Goal: Task Accomplishment & Management: Complete application form

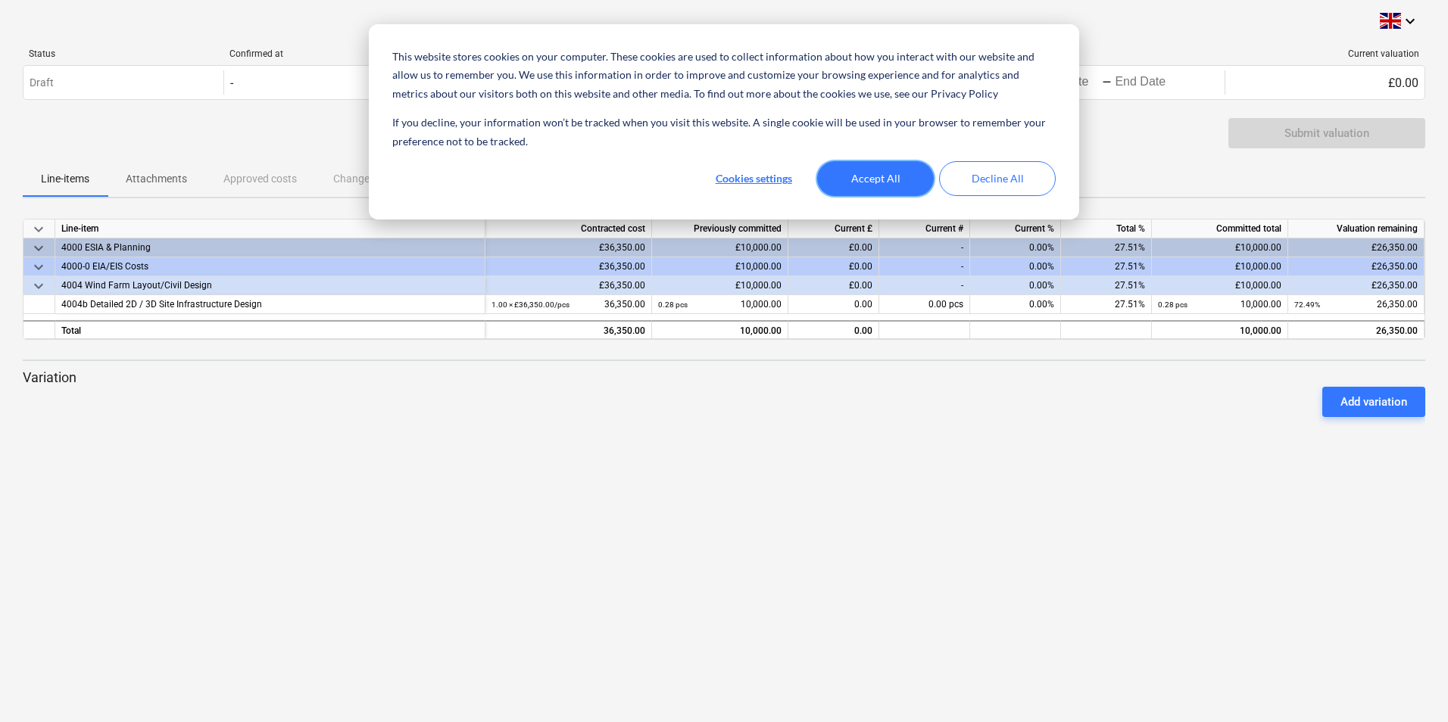
click at [891, 177] on button "Accept All" at bounding box center [875, 178] width 117 height 35
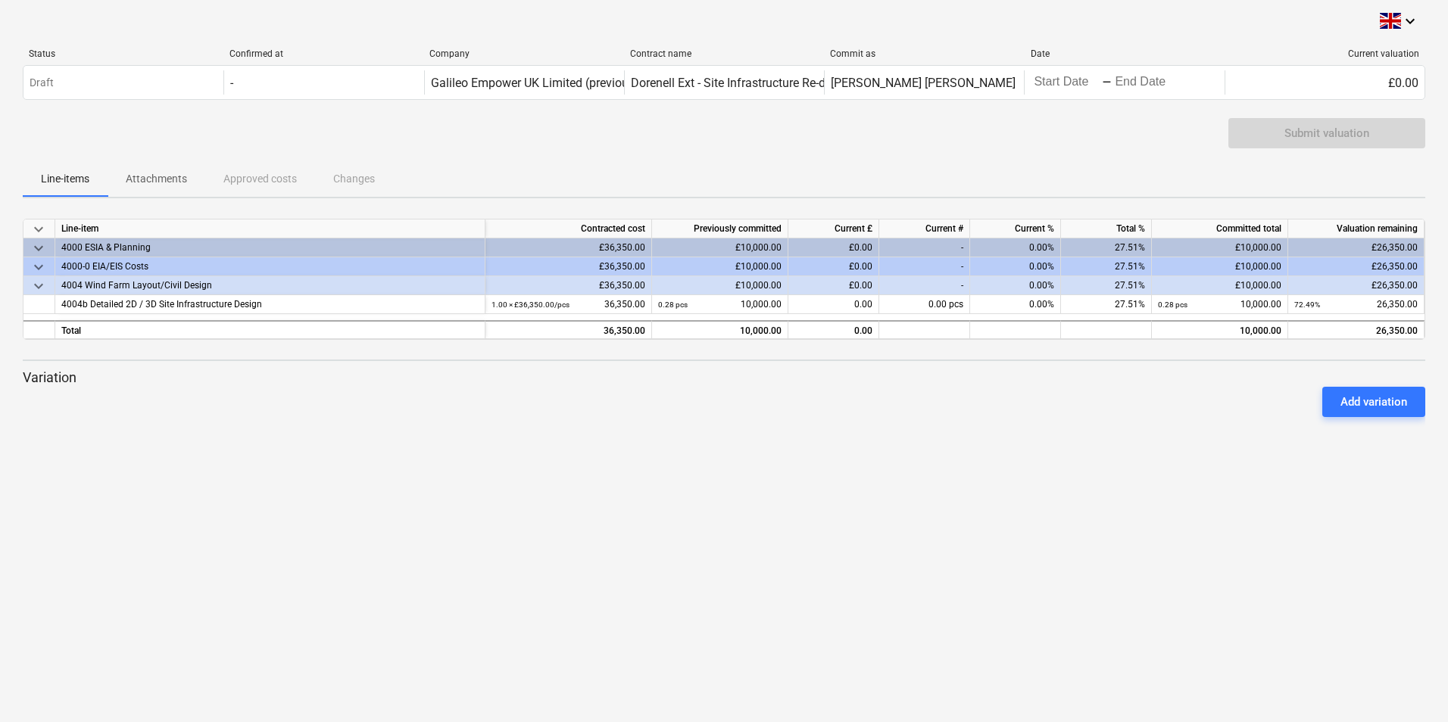
click at [44, 268] on span "keyboard_arrow_down" at bounding box center [39, 267] width 18 height 18
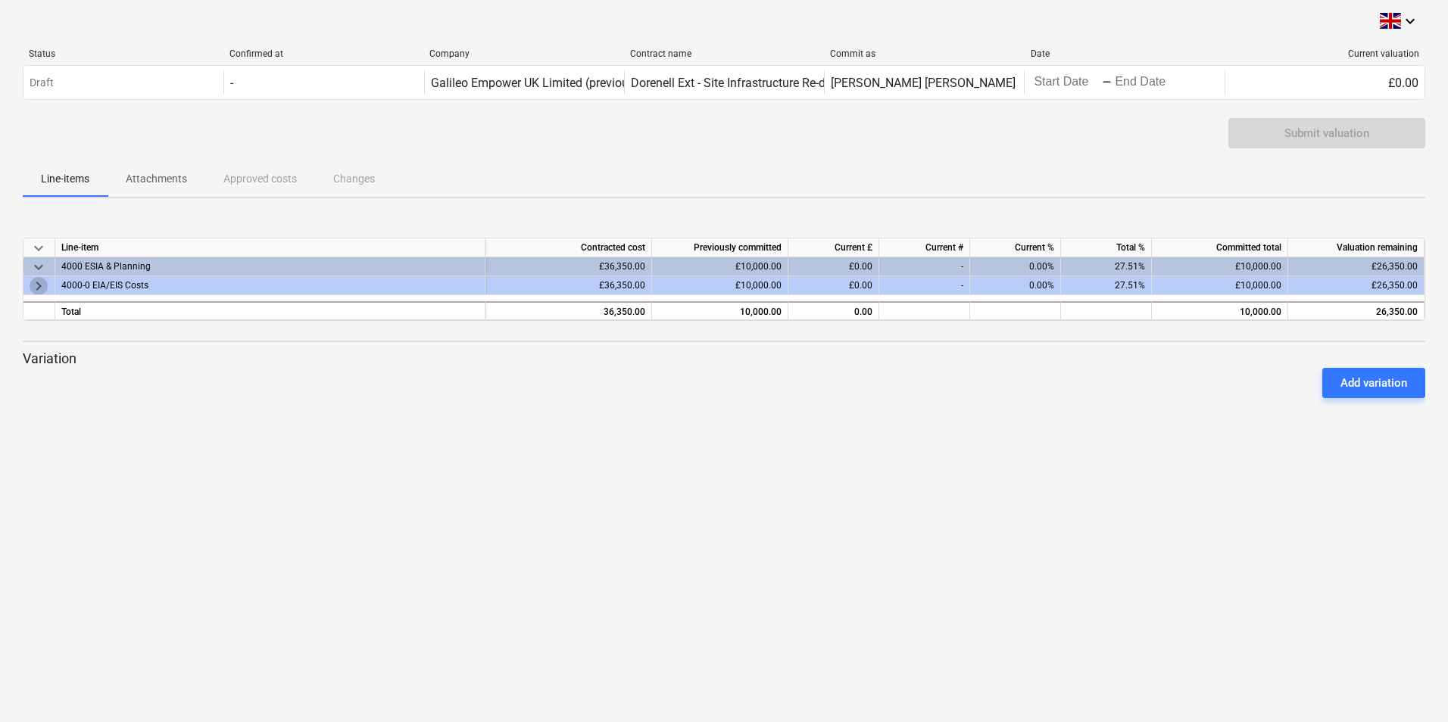
click at [39, 282] on span "keyboard_arrow_right" at bounding box center [39, 286] width 18 height 18
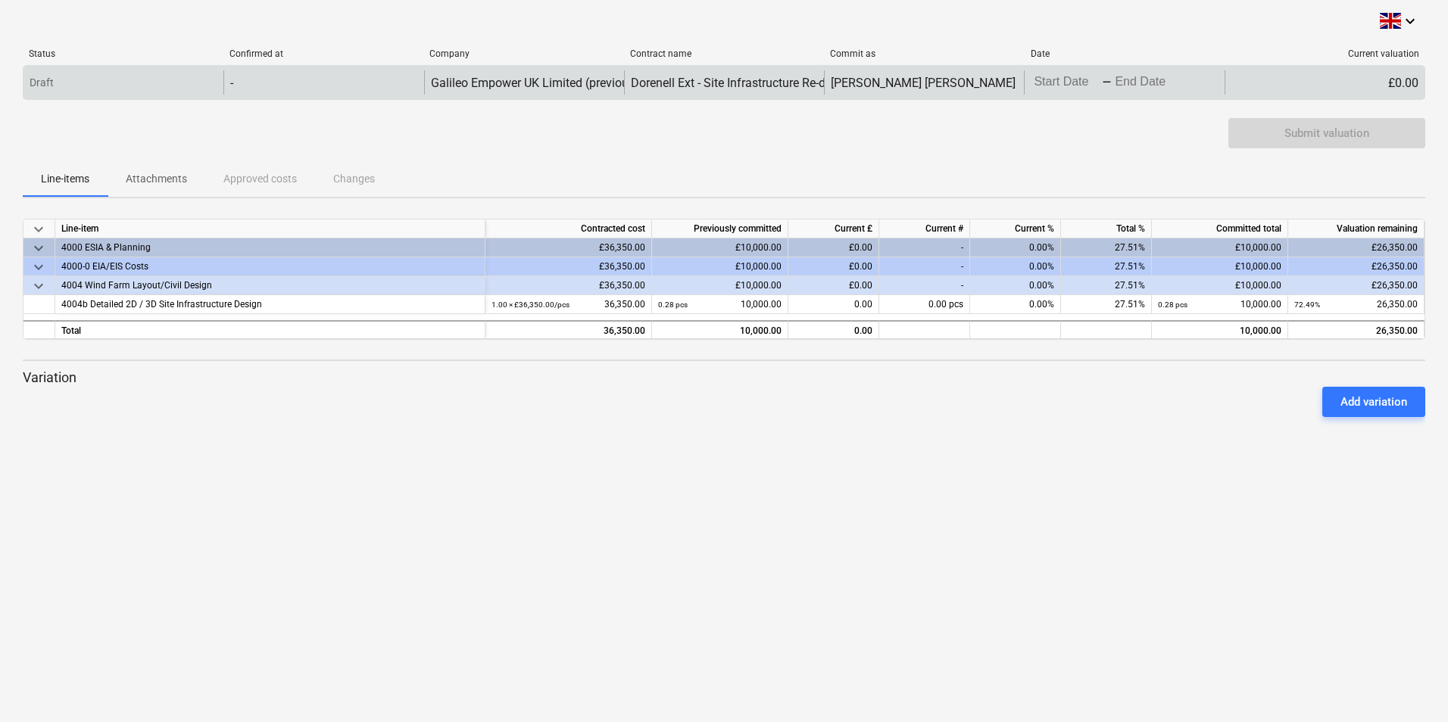
click at [1377, 82] on div "£0.00" at bounding box center [1325, 82] width 200 height 24
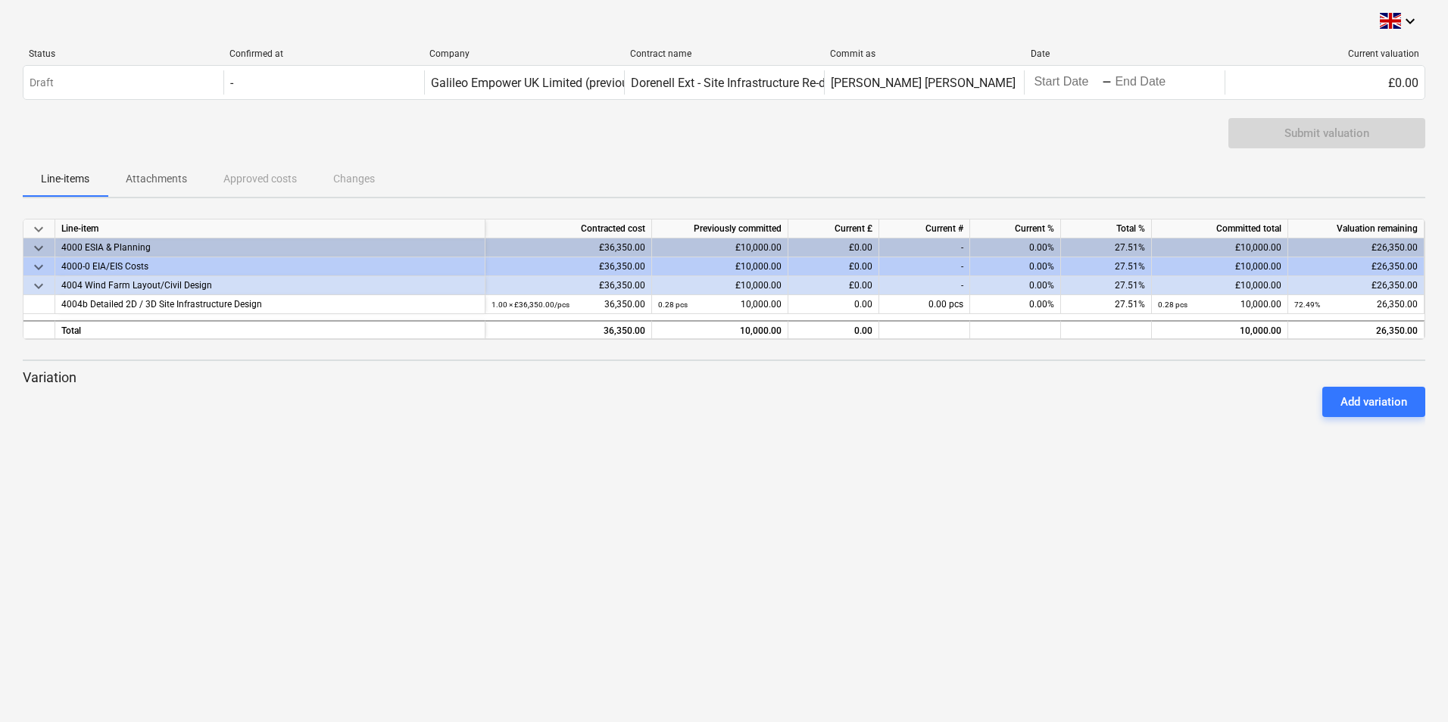
click at [39, 282] on span "keyboard_arrow_down" at bounding box center [39, 286] width 18 height 18
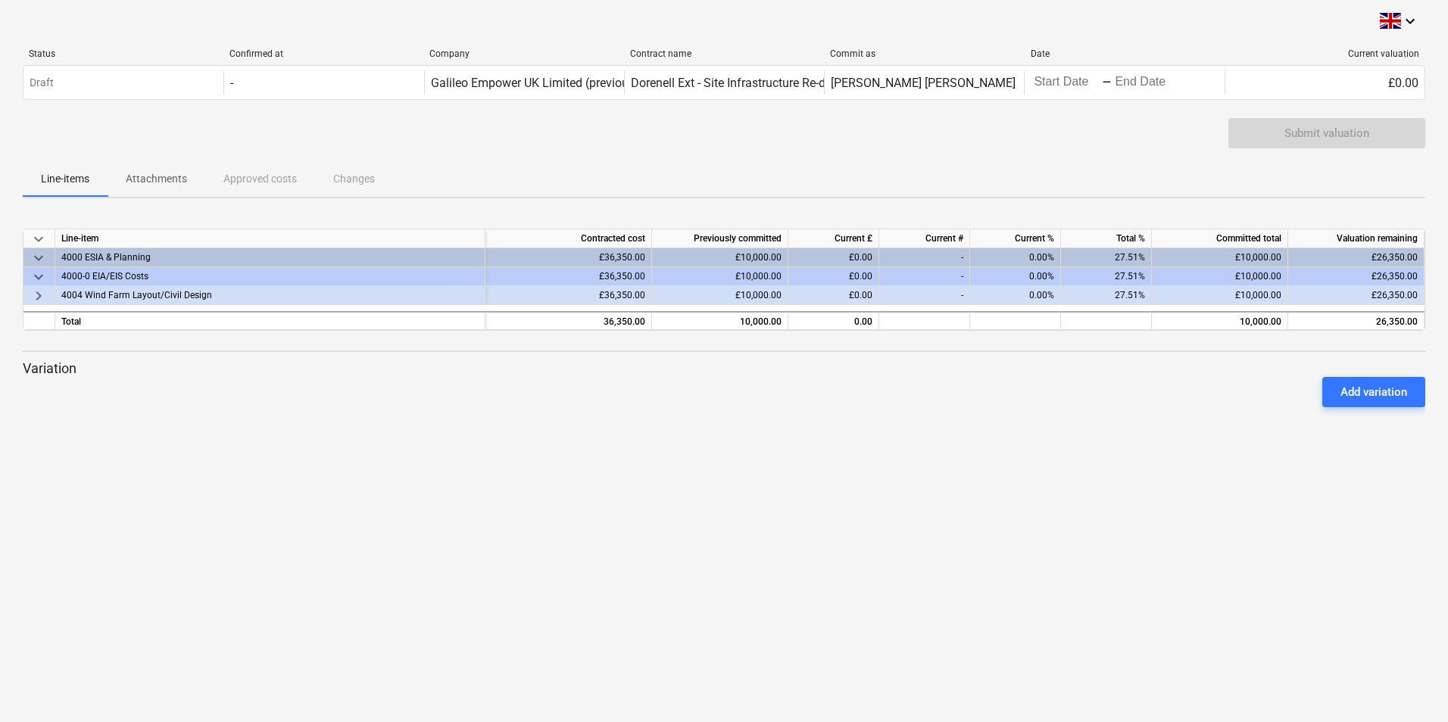
click at [38, 295] on span "keyboard_arrow_right" at bounding box center [39, 295] width 18 height 18
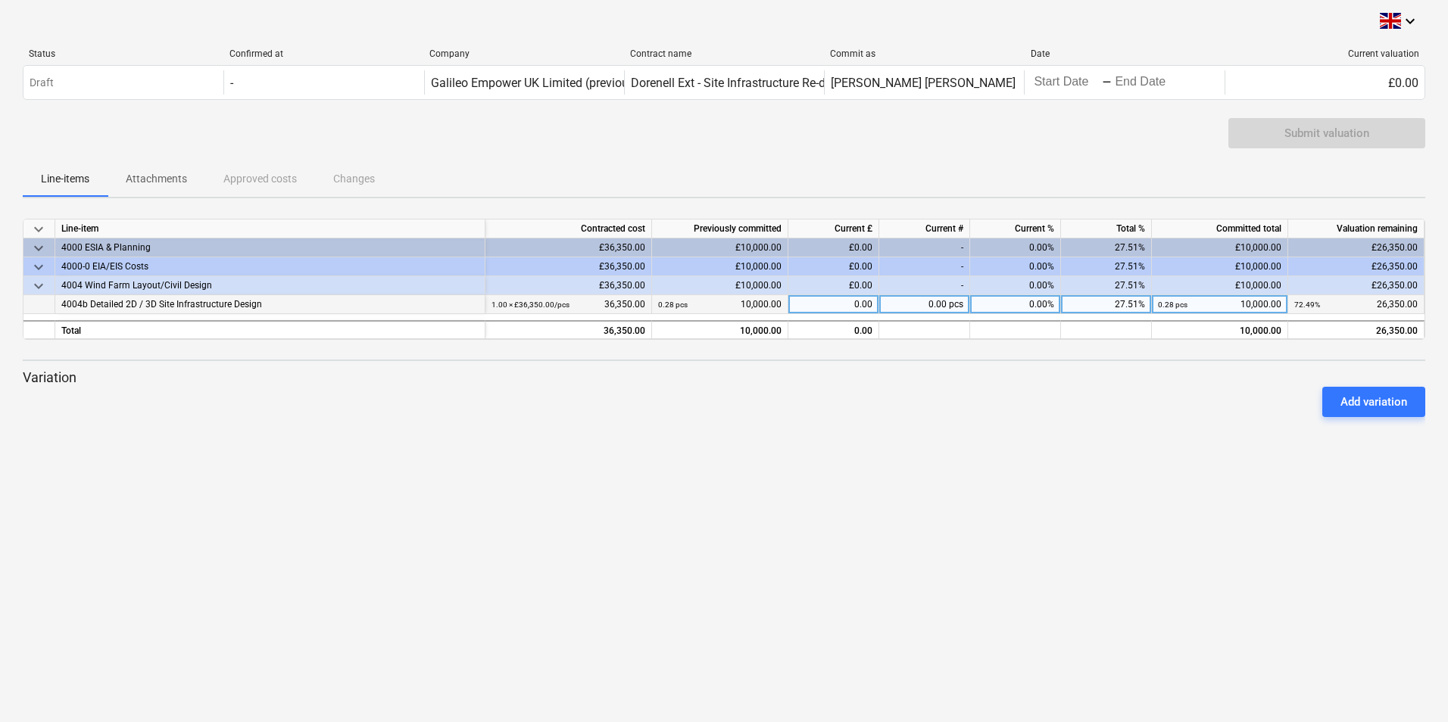
click at [847, 306] on div "0.00" at bounding box center [833, 304] width 91 height 19
type input "5000"
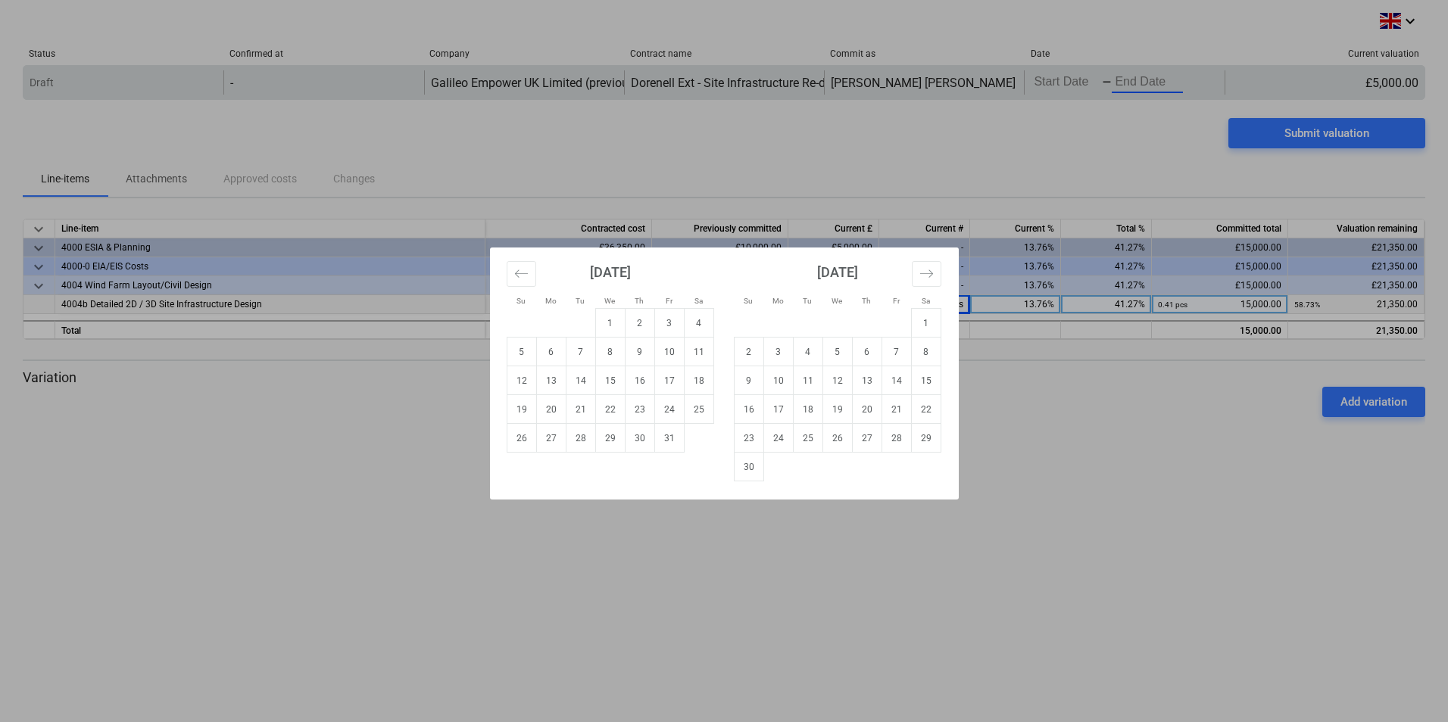
click at [1121, 89] on body "This website stores cookies on your computer. These cookies are used to collect…" at bounding box center [724, 361] width 1448 height 722
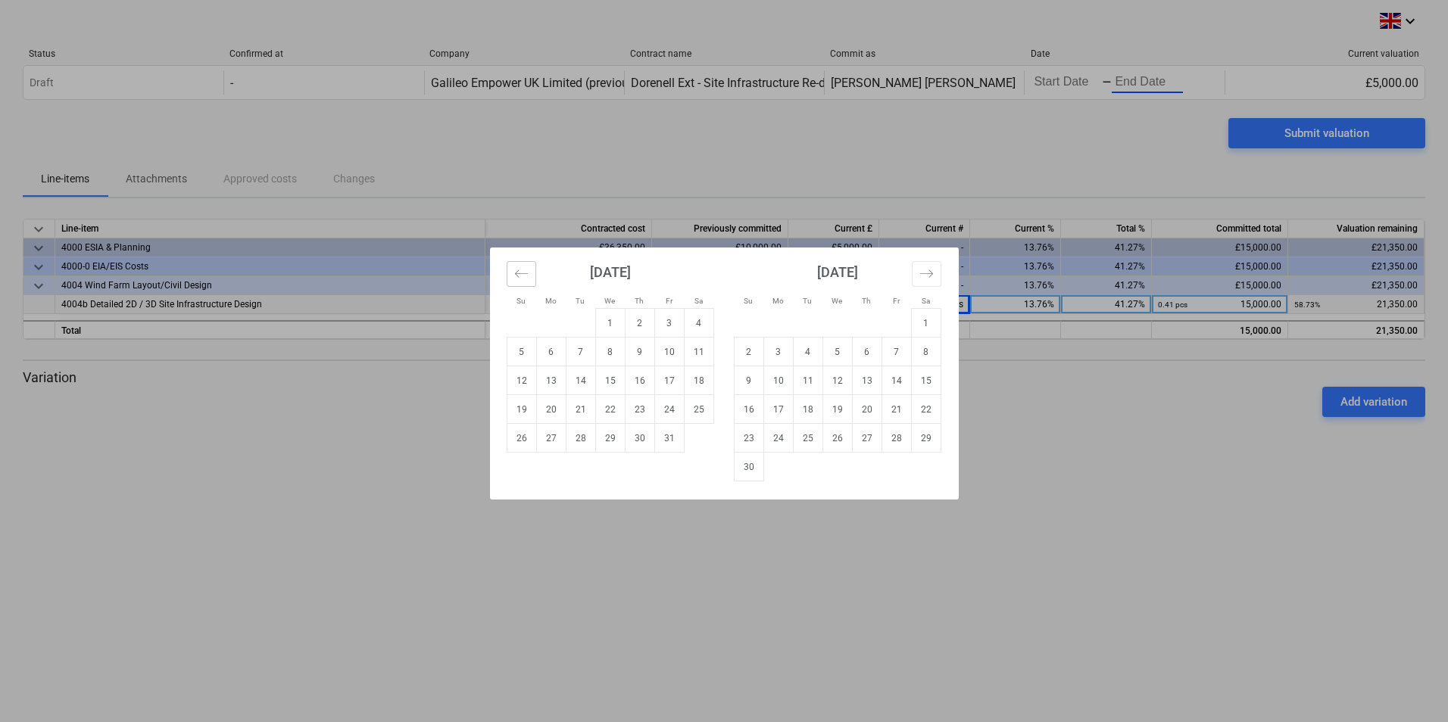
click at [522, 277] on icon "Move backward to switch to the previous month." at bounding box center [521, 274] width 14 height 14
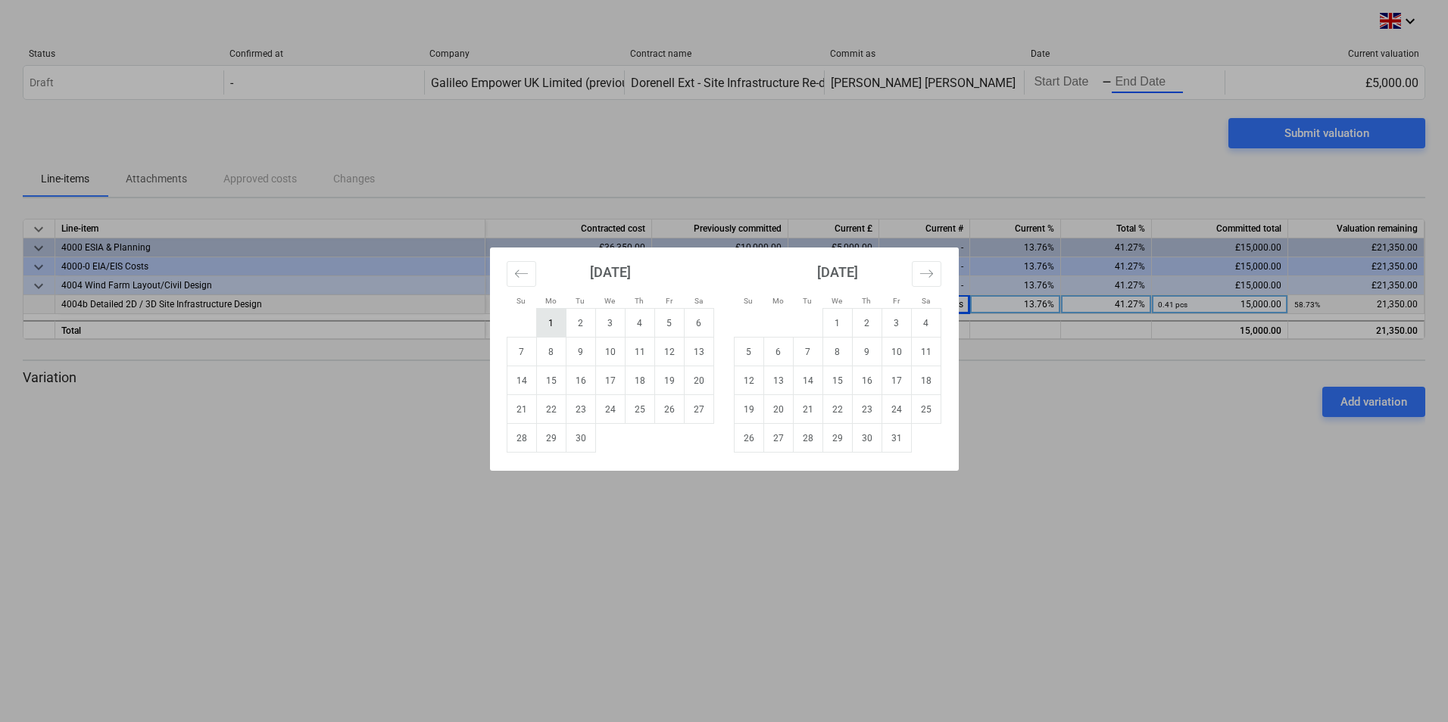
click at [553, 326] on td "1" at bounding box center [551, 323] width 30 height 29
type input "[DATE]"
click at [582, 440] on td "30" at bounding box center [581, 438] width 30 height 29
type input "[DATE]"
click at [556, 333] on td "1" at bounding box center [551, 323] width 30 height 29
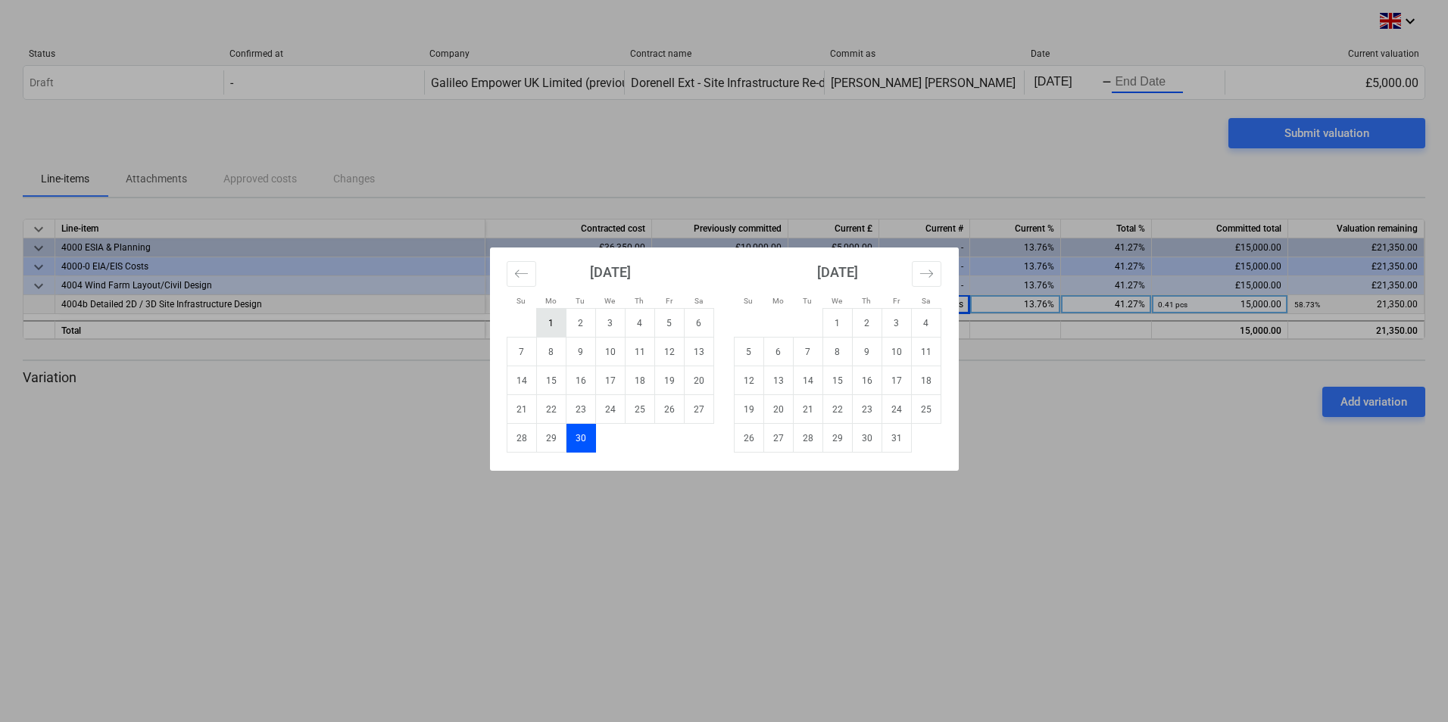
type input "[DATE]"
click at [1146, 76] on div "Su Mo Tu We Th Fr Sa Su Mo Tu We Th Fr Sa August 2025 1 2 3 4 5 6 7 8 9 10 11 1…" at bounding box center [724, 361] width 1448 height 722
click at [1146, 81] on body "This website stores cookies on your computer. These cookies are used to collect…" at bounding box center [724, 361] width 1448 height 722
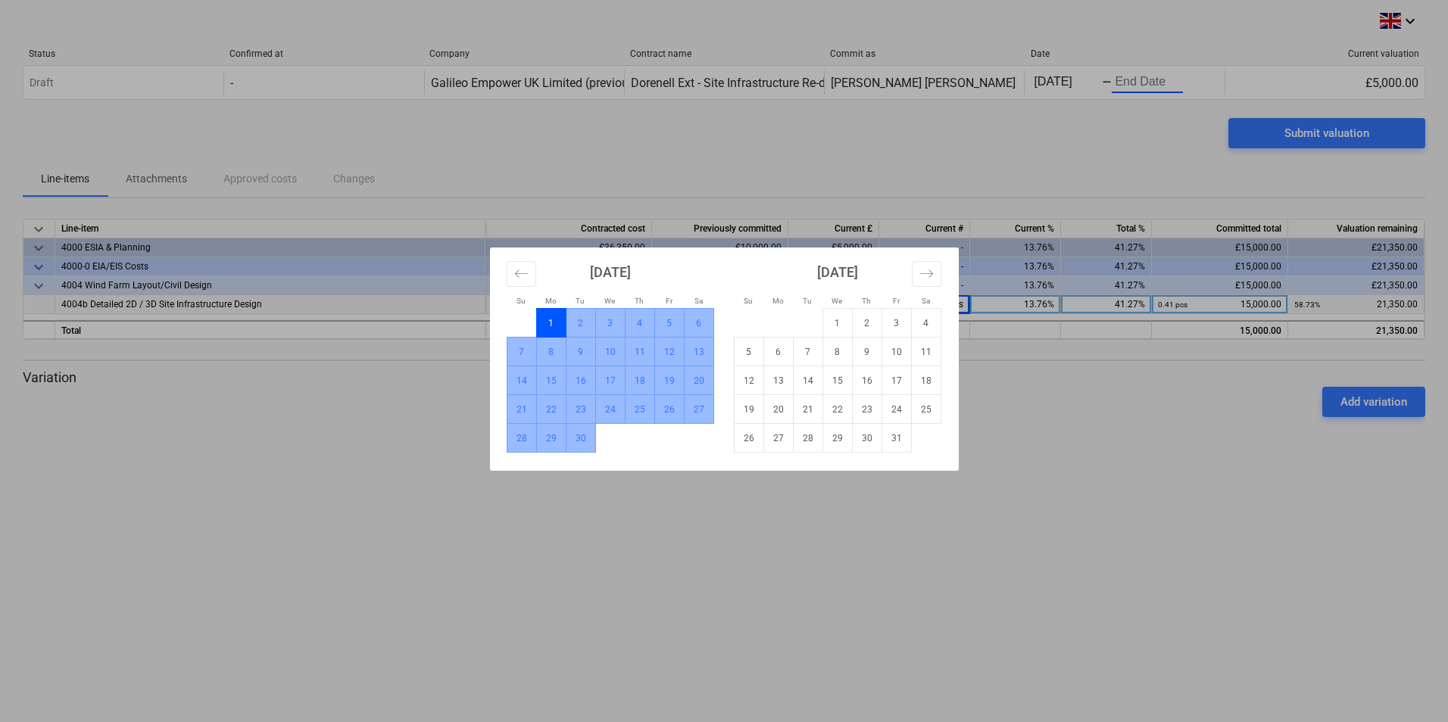
click at [582, 440] on td "30" at bounding box center [581, 438] width 30 height 29
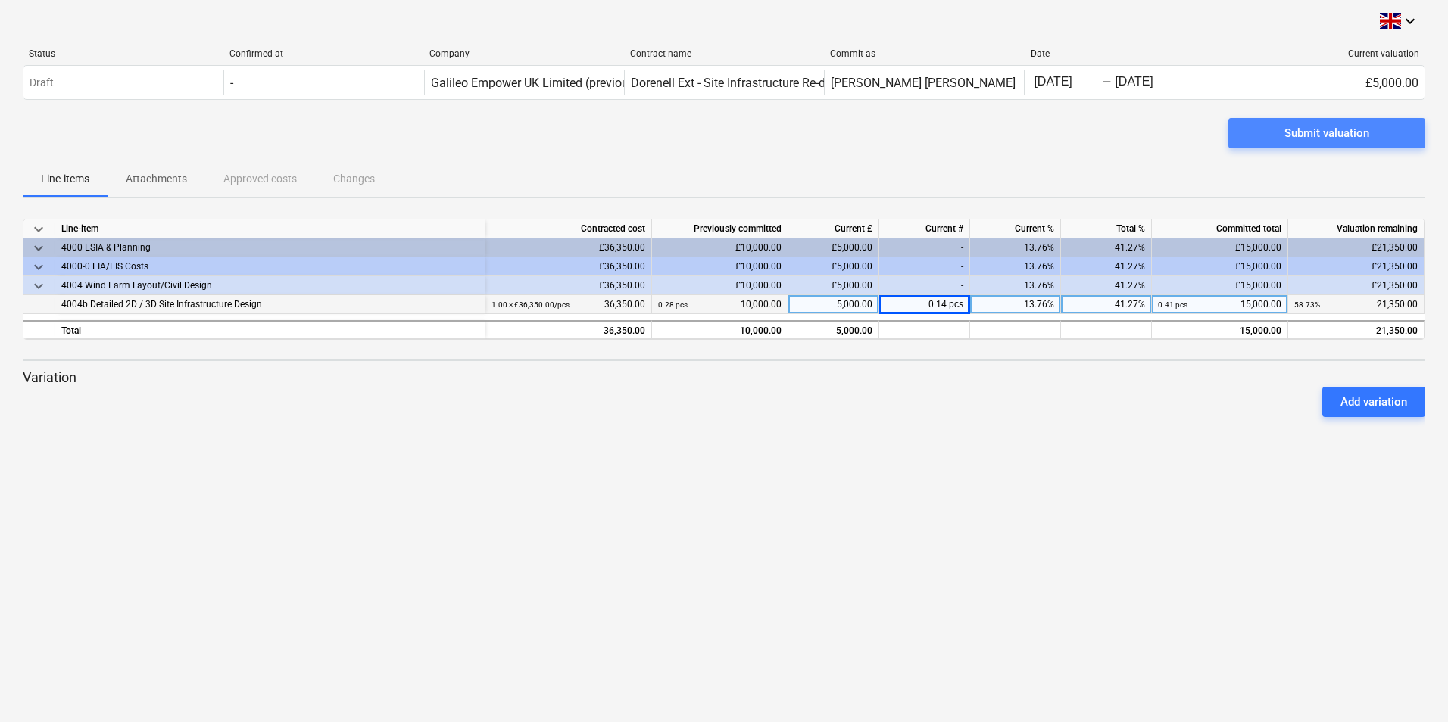
click at [1336, 134] on div "Submit valuation" at bounding box center [1326, 133] width 85 height 20
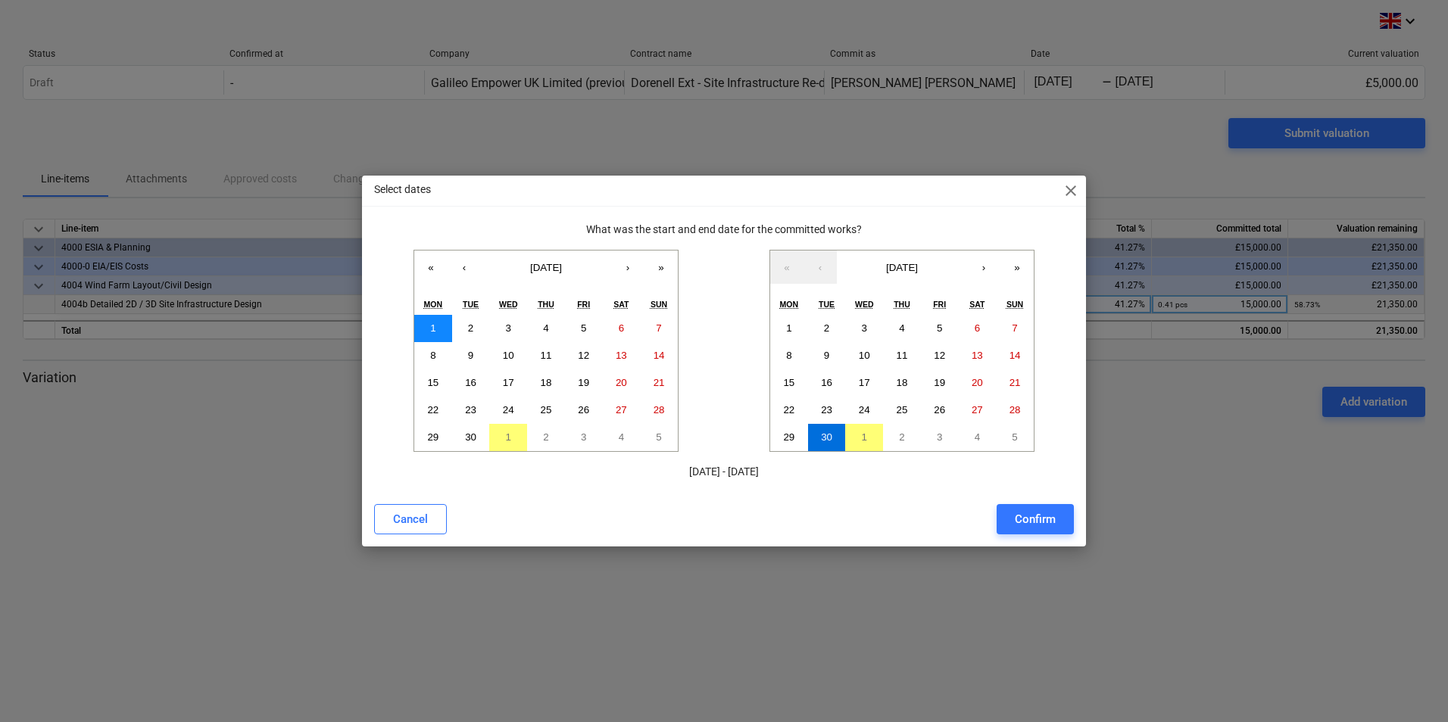
click at [435, 326] on abbr "1" at bounding box center [432, 328] width 5 height 11
click at [478, 436] on button "30" at bounding box center [471, 437] width 38 height 27
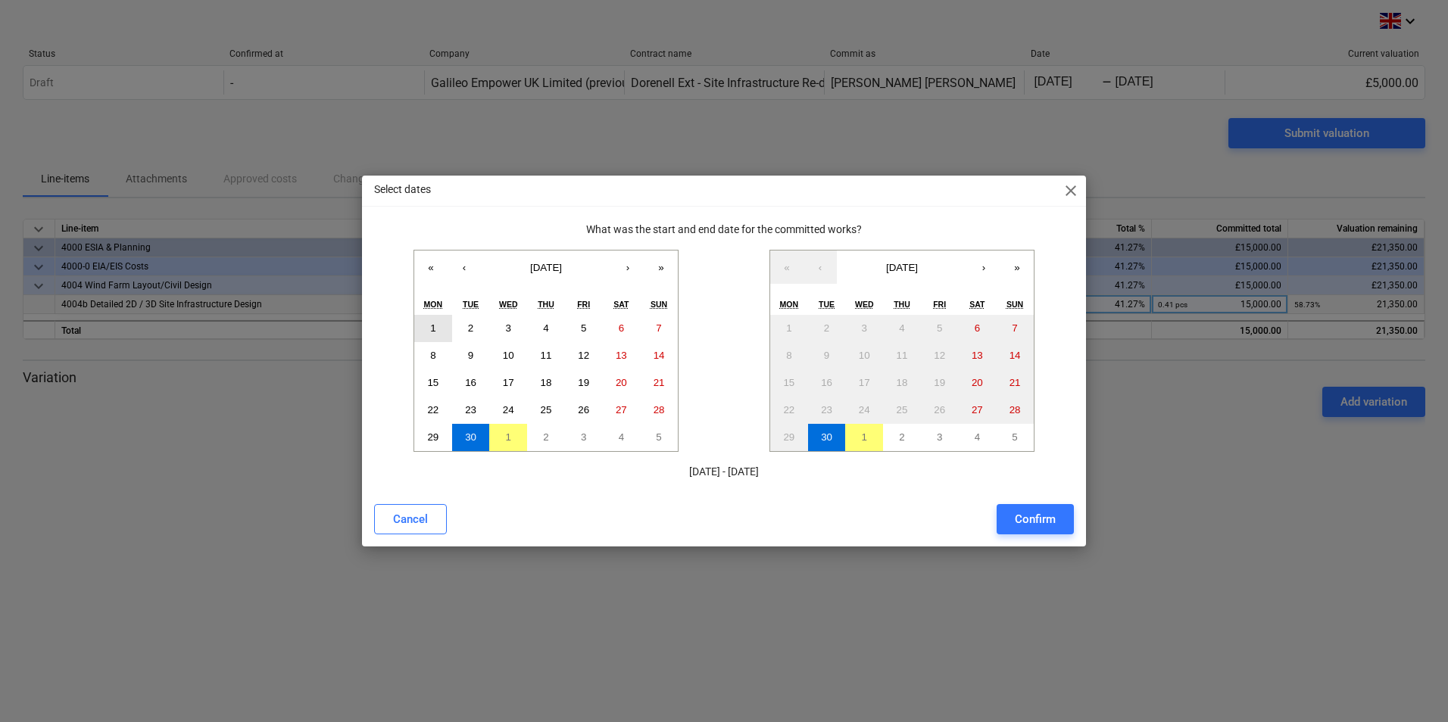
click at [432, 324] on abbr "1" at bounding box center [432, 328] width 5 height 11
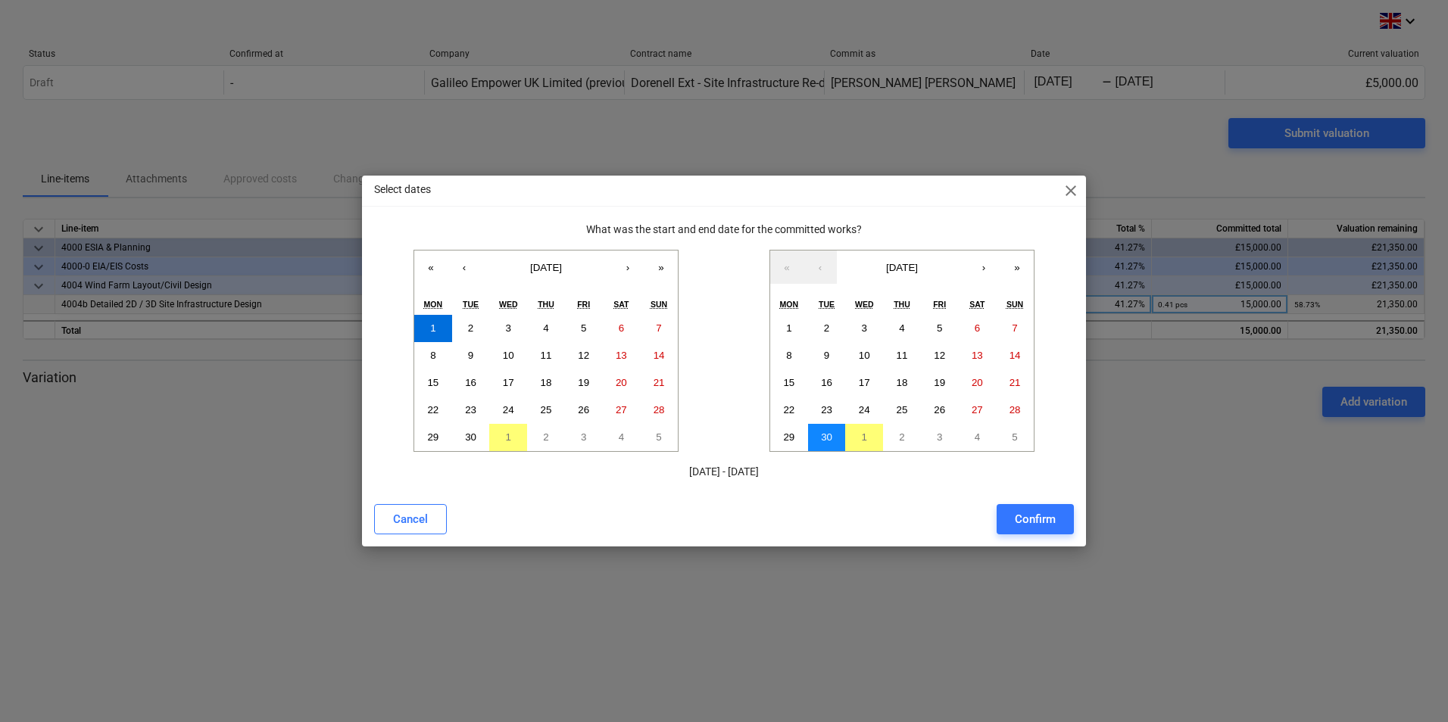
click at [829, 436] on abbr "30" at bounding box center [826, 437] width 11 height 11
click at [1037, 521] on div "Confirm" at bounding box center [1035, 520] width 41 height 20
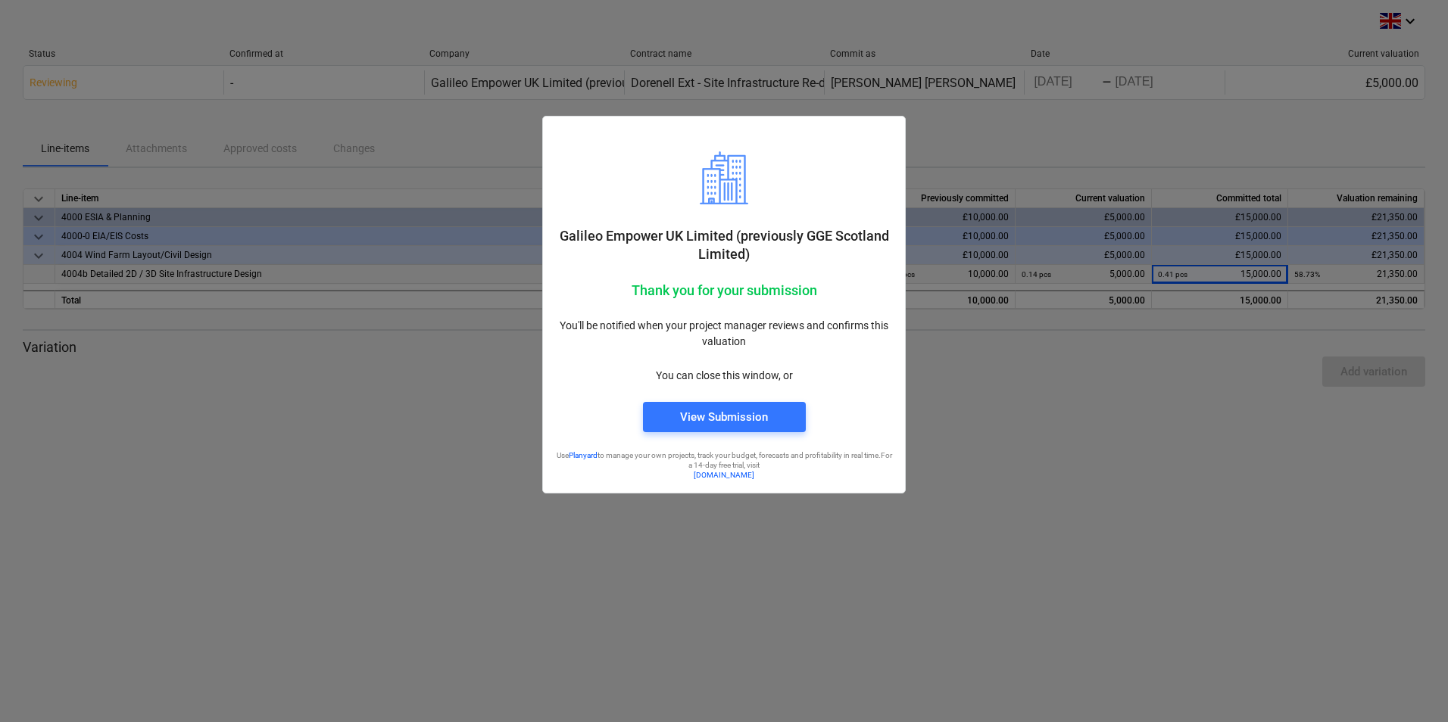
click at [1131, 477] on div at bounding box center [724, 361] width 1448 height 722
click at [746, 413] on div "View Submission" at bounding box center [724, 417] width 88 height 20
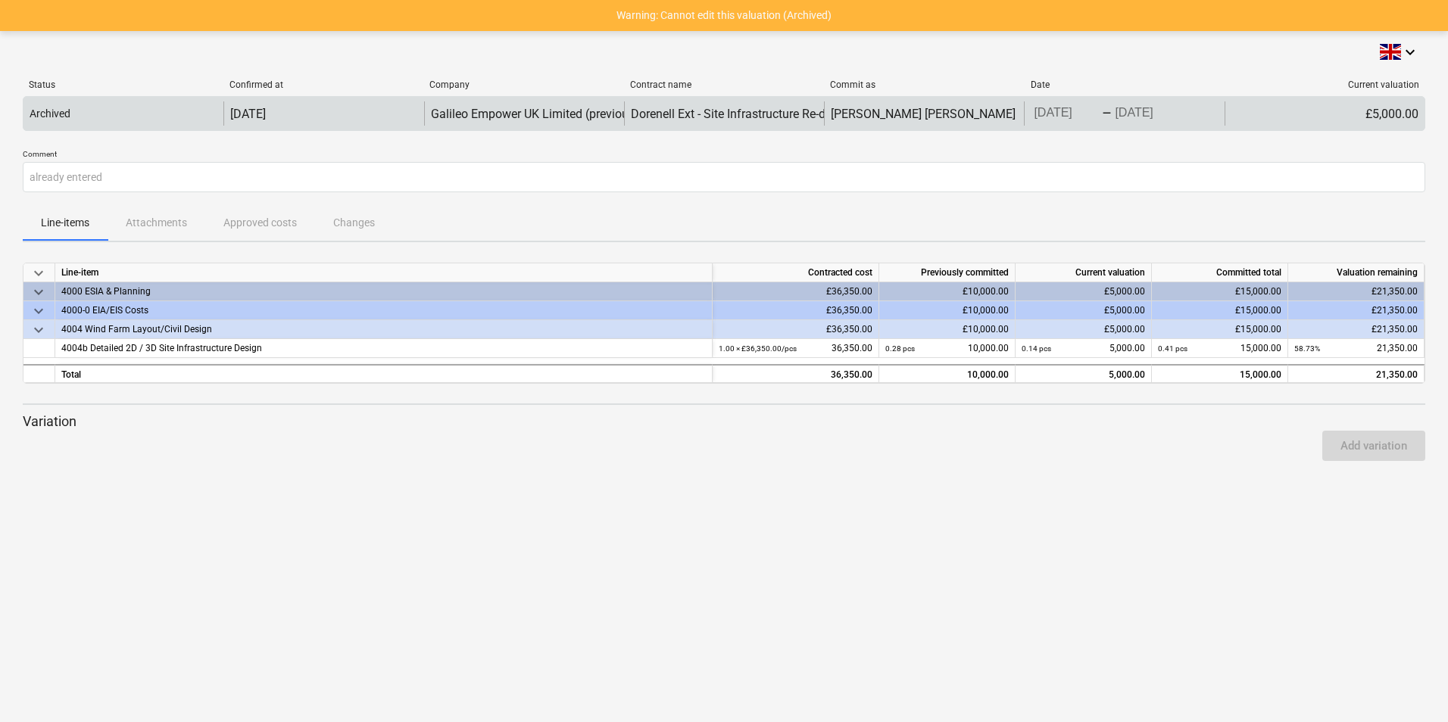
click at [1390, 111] on div "£5,000.00" at bounding box center [1325, 113] width 200 height 24
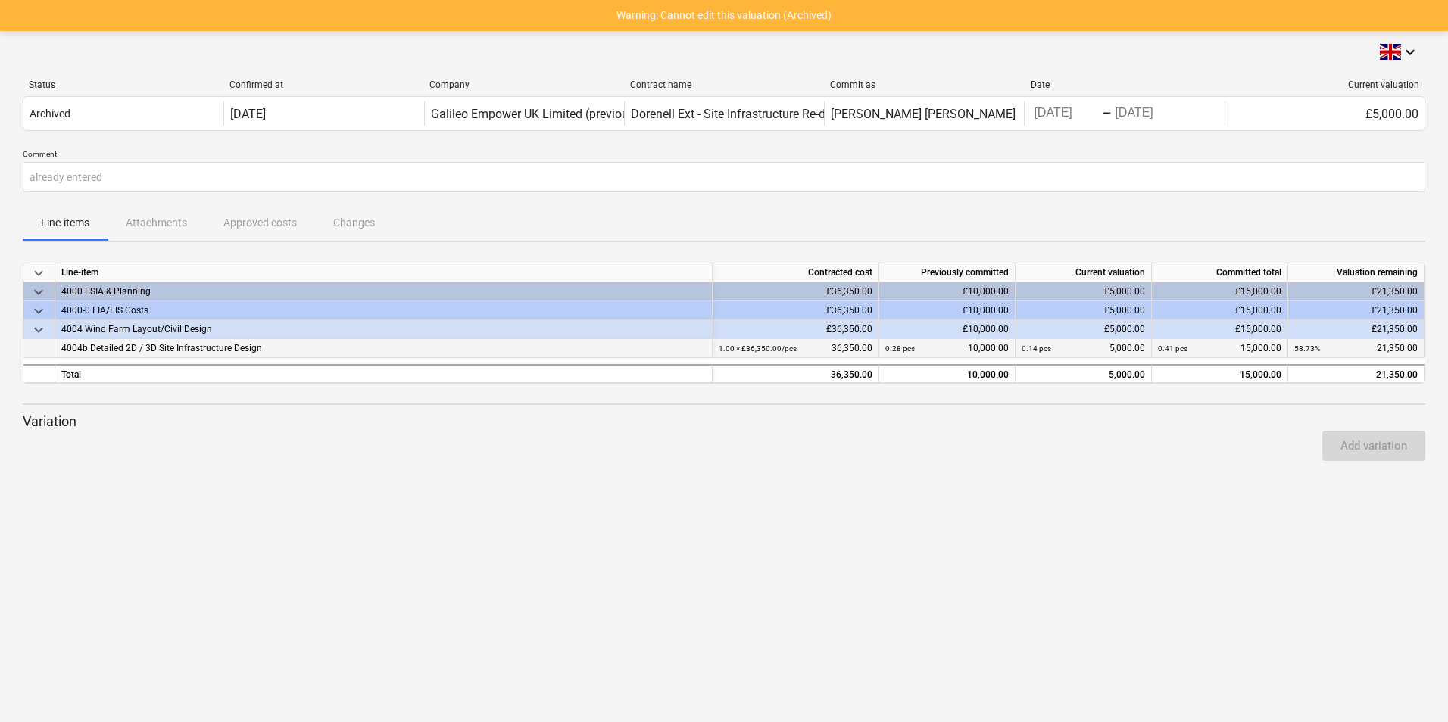
click at [1107, 345] on div "0.14 pcs 5,000.00" at bounding box center [1083, 348] width 123 height 19
click at [176, 350] on div "4004b Detailed 2D / 3D Site Infrastructure Design" at bounding box center [383, 348] width 644 height 19
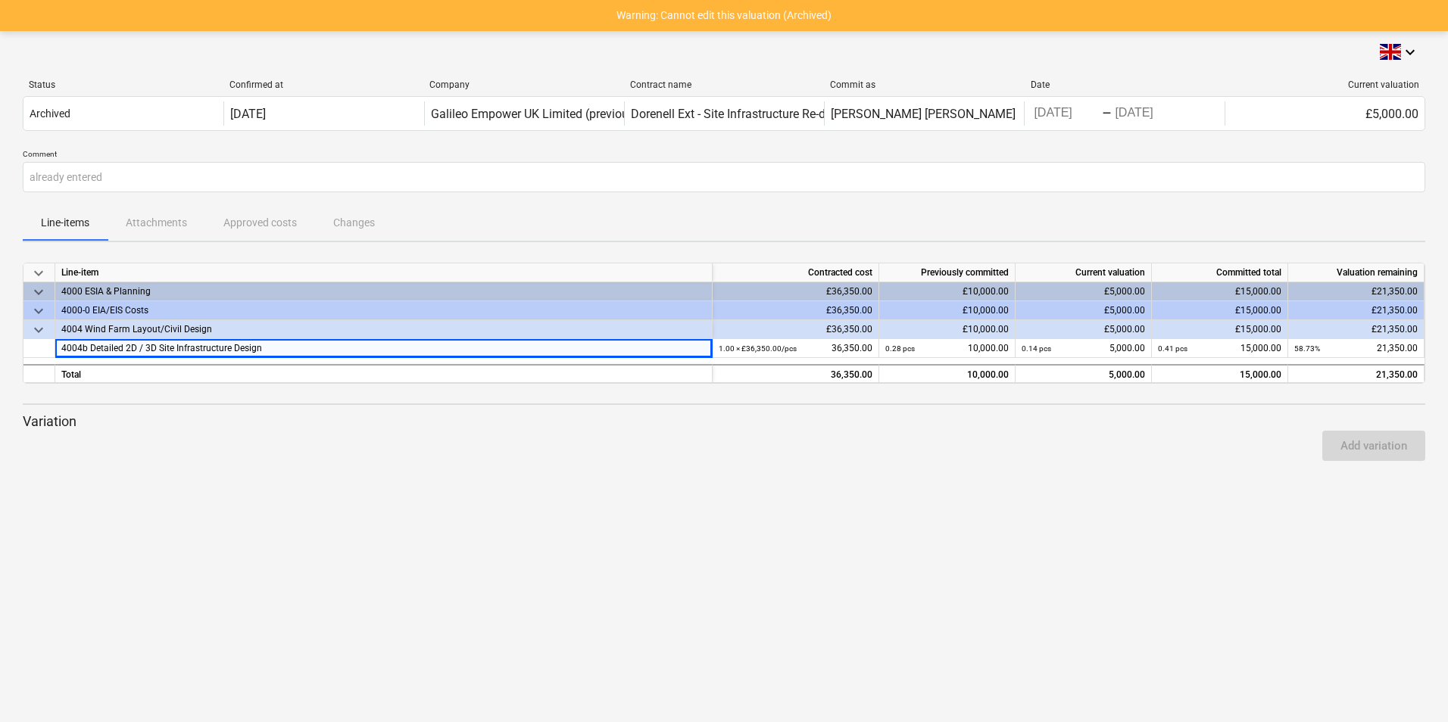
click at [150, 221] on div "Line-items Attachments Approved costs Changes" at bounding box center [724, 222] width 1403 height 36
click at [245, 221] on div "Line-items Attachments Approved costs Changes" at bounding box center [724, 222] width 1403 height 36
click at [373, 220] on div "Line-items Attachments Approved costs Changes" at bounding box center [724, 222] width 1403 height 36
click at [86, 226] on p "Line-items" at bounding box center [65, 223] width 48 height 16
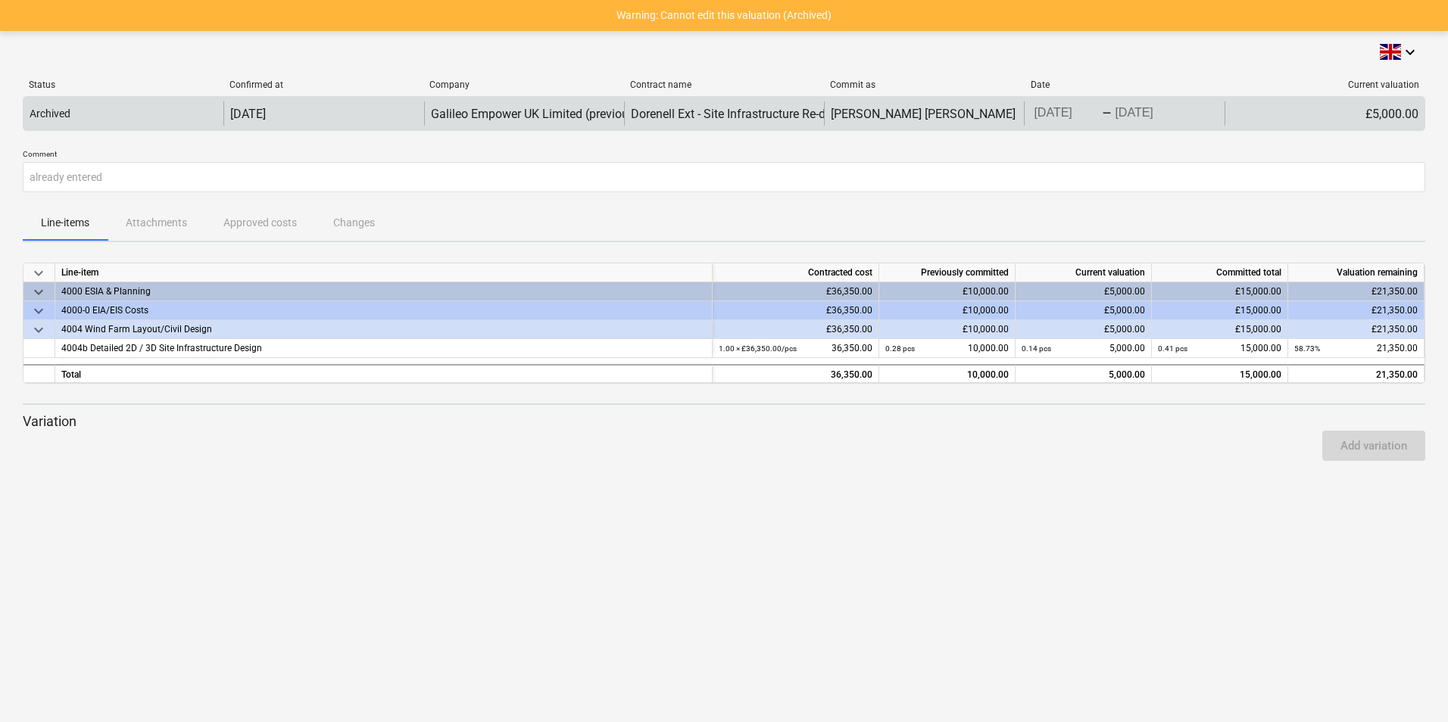
click at [972, 111] on div "[PERSON_NAME] [PERSON_NAME]" at bounding box center [924, 113] width 200 height 24
click at [58, 114] on p "Archived" at bounding box center [50, 114] width 41 height 16
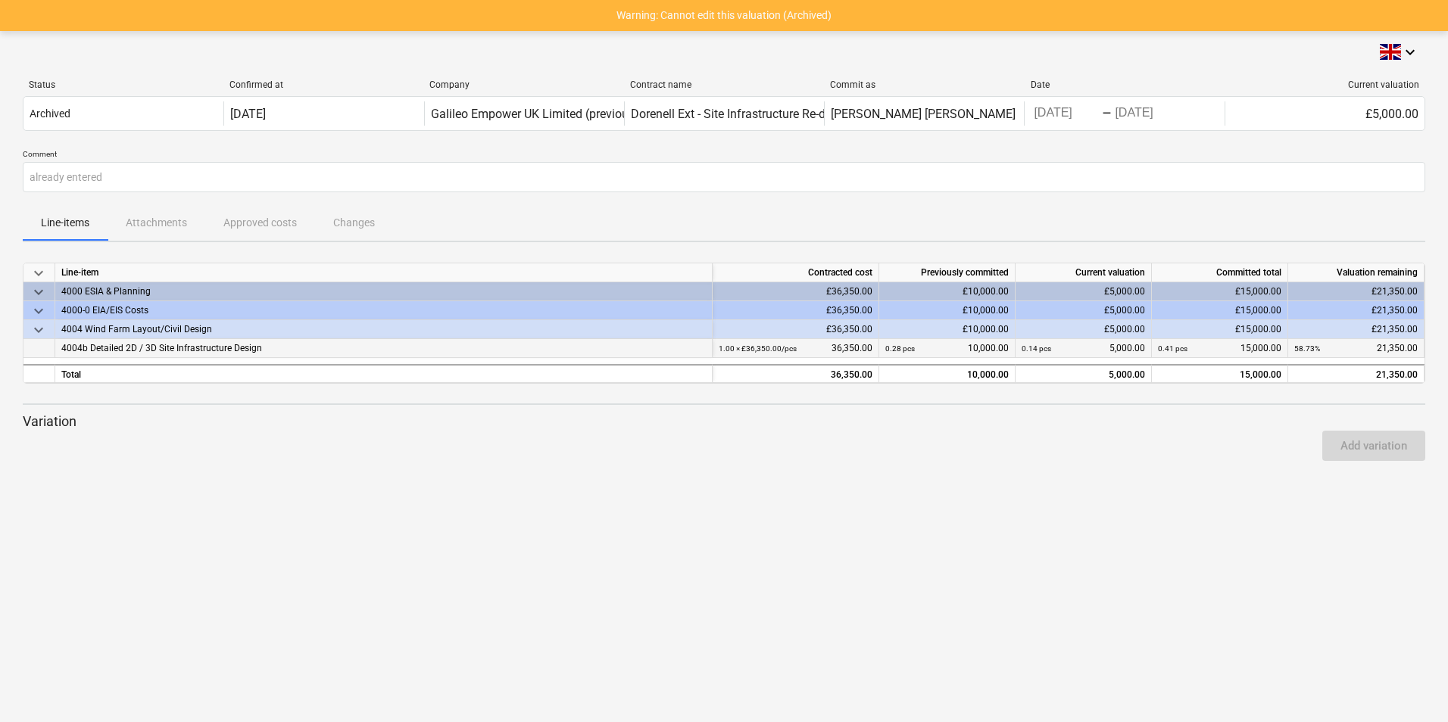
click at [850, 348] on div "1.00 × £36,350.00 / pcs 36,350.00" at bounding box center [796, 348] width 154 height 19
click at [942, 479] on div "keyboard_arrow_down Line-item Contracted cost Previously committed Current valu…" at bounding box center [724, 367] width 1403 height 227
